Goal: Information Seeking & Learning: Find contact information

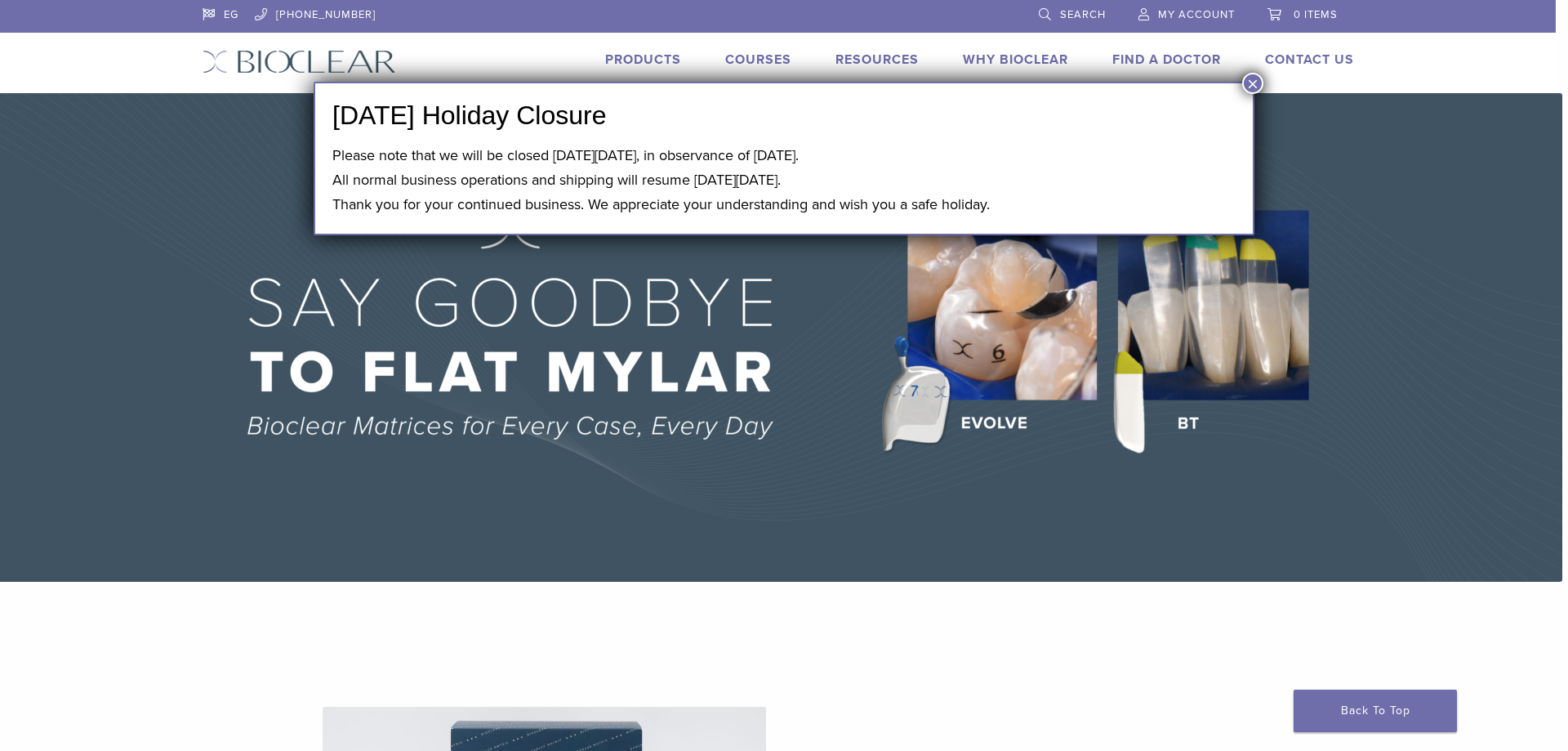
click at [332, 143] on div "Please note that we will be closed [DATE][DATE], in observance of [DATE]. All n…" at bounding box center [784, 179] width 903 height 73
click at [1333, 57] on link "Contact Us" at bounding box center [1310, 60] width 89 height 17
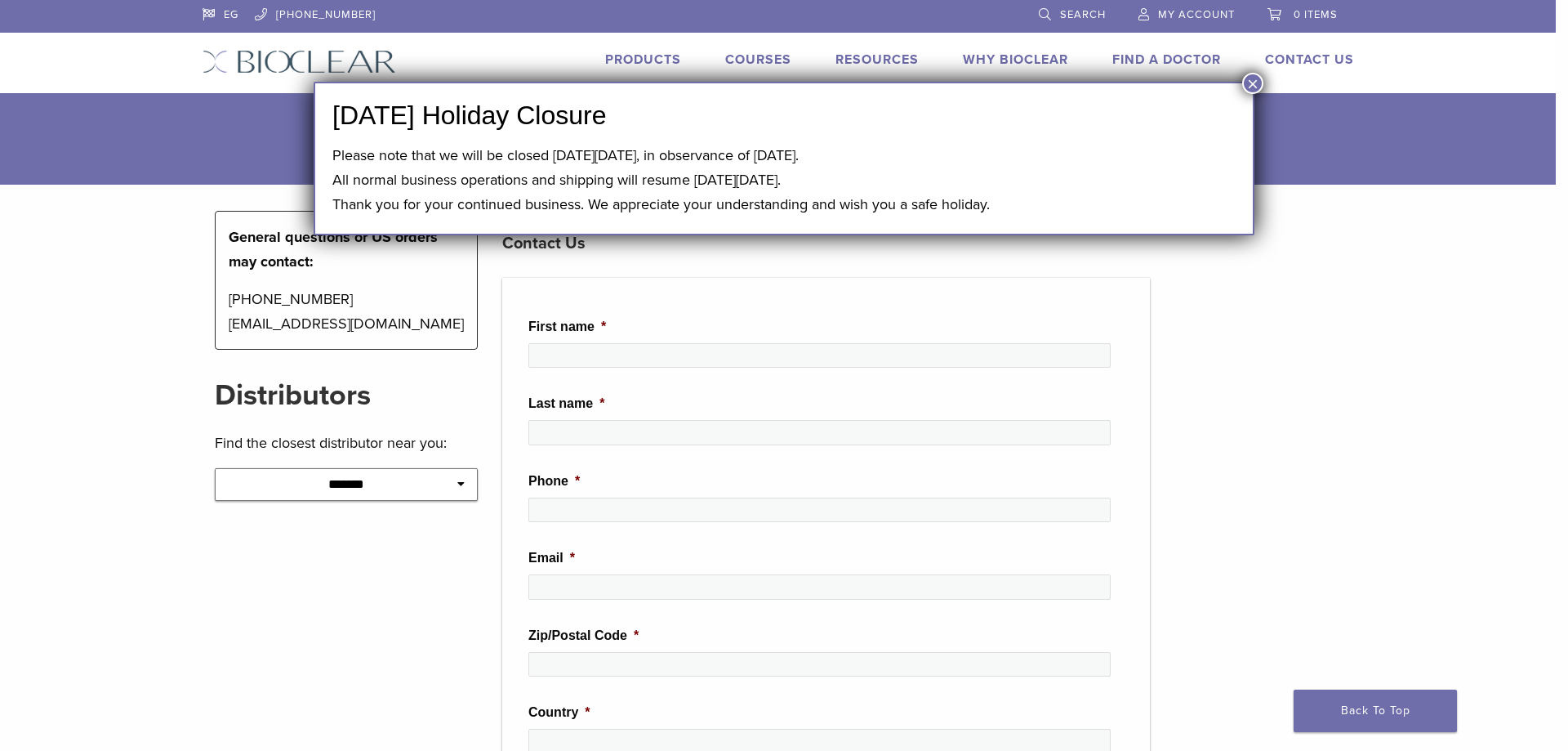
drag, startPoint x: 370, startPoint y: 321, endPoint x: 357, endPoint y: 332, distance: 17.0
click at [428, 333] on p "[PHONE_NUMBER] [EMAIL_ADDRESS][DOMAIN_NAME]" at bounding box center [346, 311] width 236 height 49
click at [340, 329] on p "1-855-712-5327 contactus@bioclearmatrix.com" at bounding box center [346, 311] width 236 height 49
click at [341, 329] on p "1-855-712-5327 contactus@bioclearmatrix.com" at bounding box center [346, 311] width 236 height 49
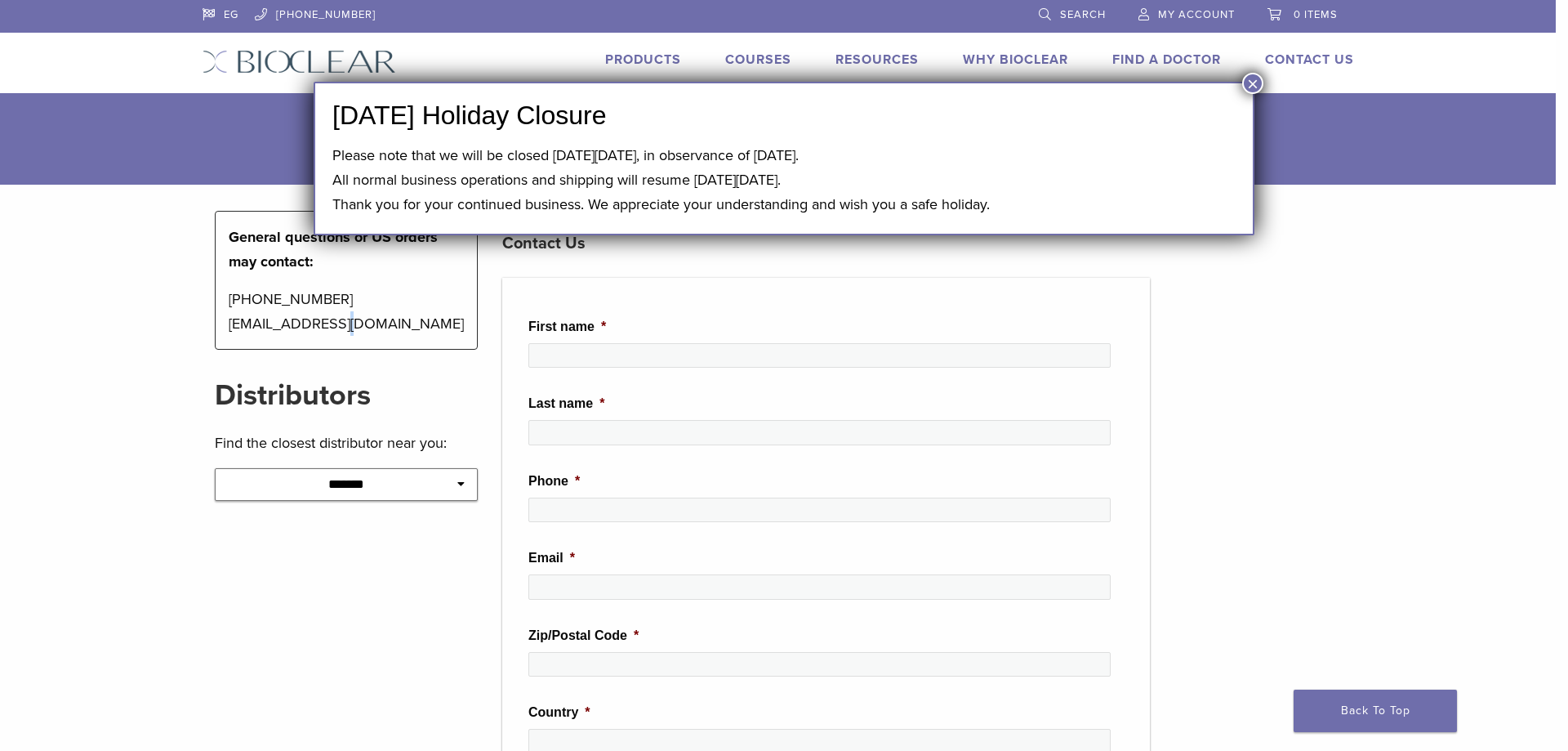
click at [340, 331] on p "1-855-712-5327 contactus@bioclearmatrix.com" at bounding box center [346, 311] width 236 height 49
